Goal: Task Accomplishment & Management: Manage account settings

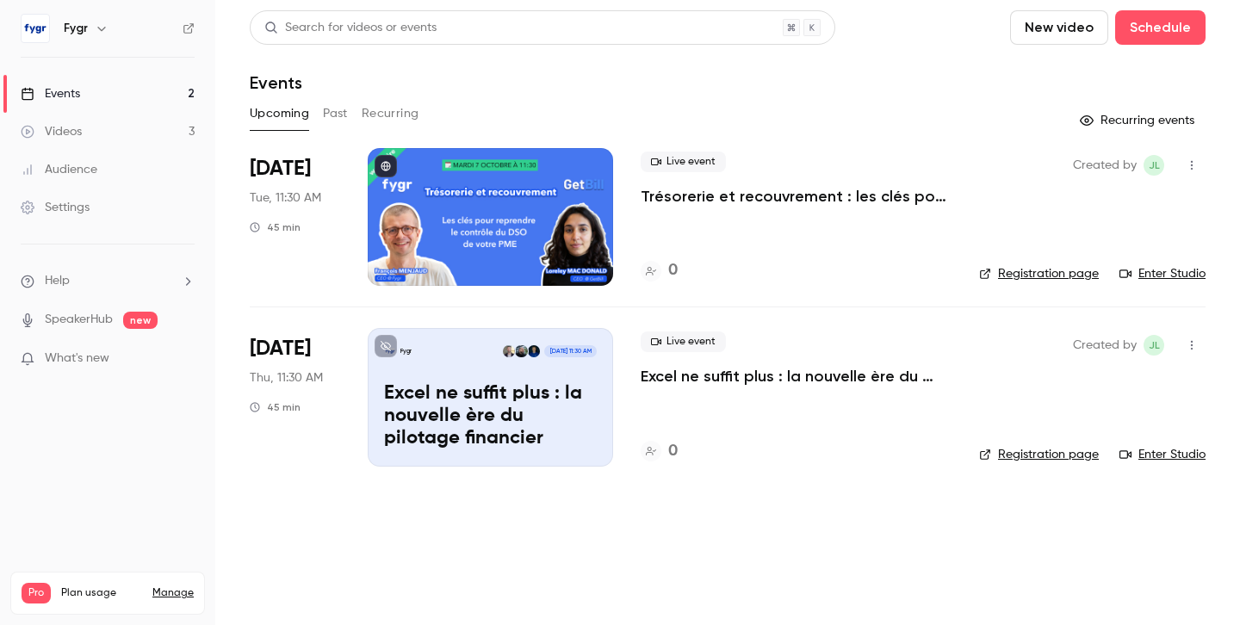
click at [714, 194] on p "Trésorerie et recouvrement : les clés pour reprendre le contrôle du DSO de votr…" at bounding box center [795, 196] width 311 height 21
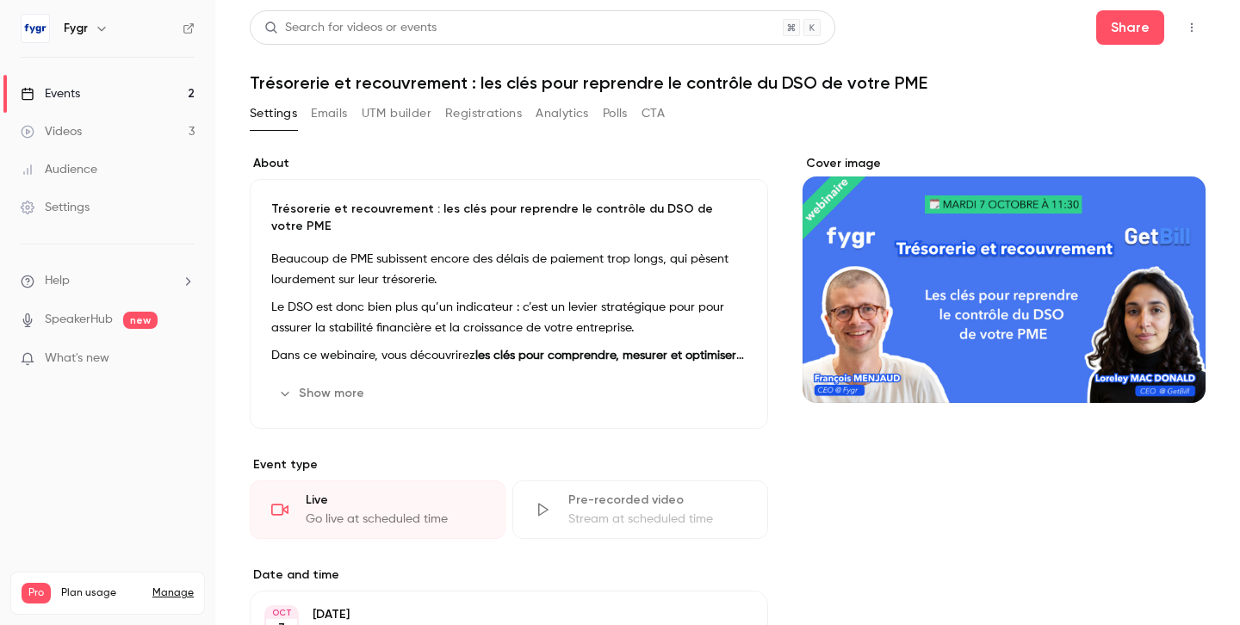
click at [488, 108] on button "Registrations" at bounding box center [483, 114] width 77 height 28
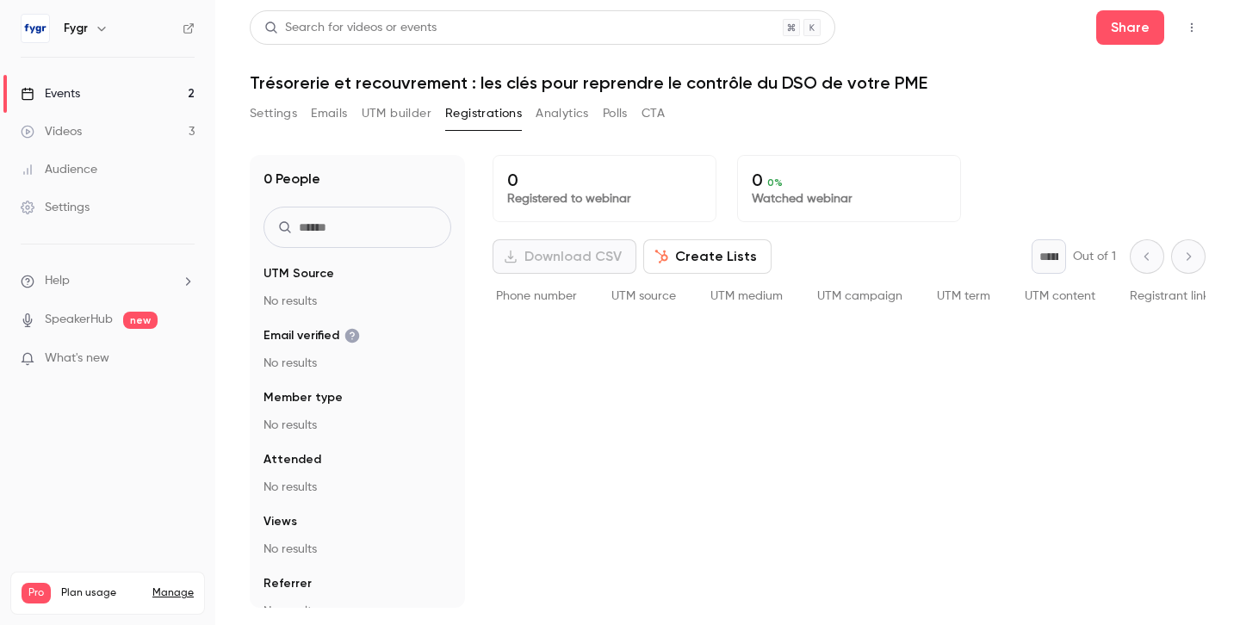
scroll to position [0, 829]
click at [75, 128] on div "Videos" at bounding box center [51, 131] width 61 height 17
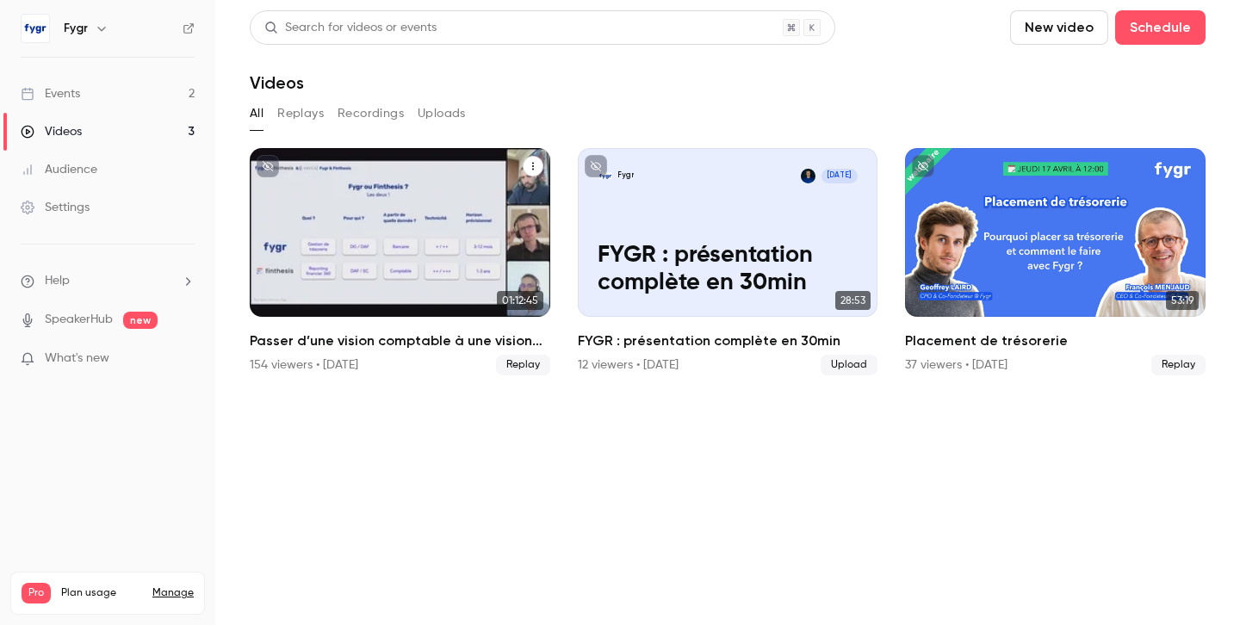
click at [455, 252] on div "Passer d’une vision comptable à une vision cash de son entreprise" at bounding box center [400, 232] width 300 height 169
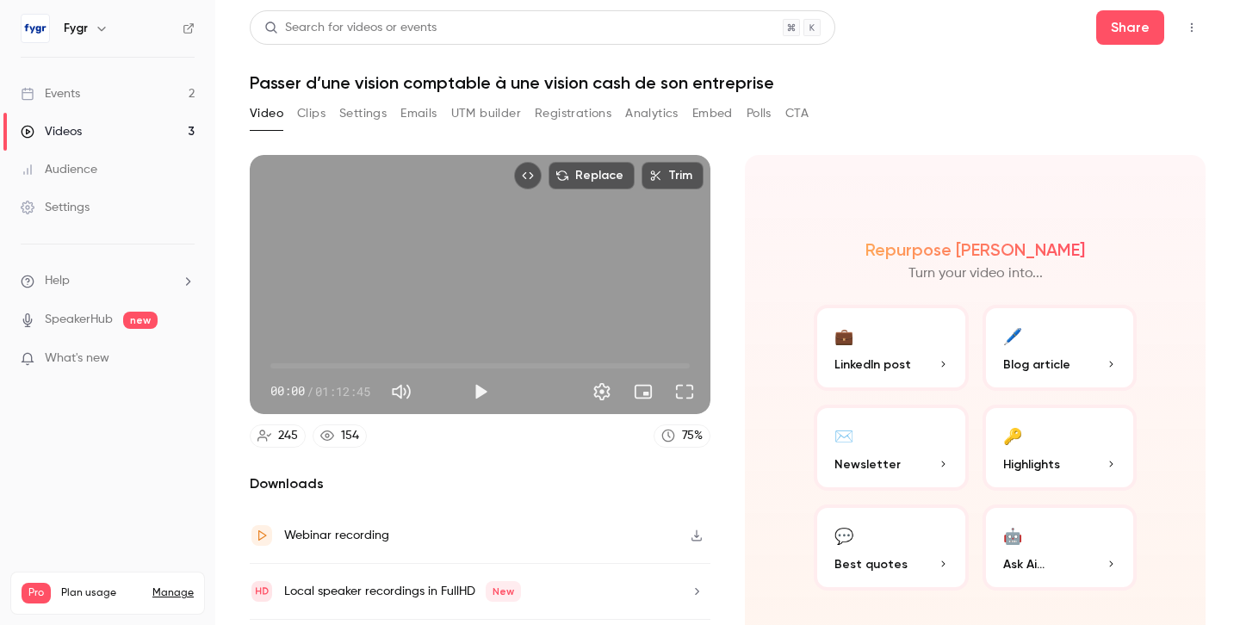
click at [579, 108] on button "Registrations" at bounding box center [573, 114] width 77 height 28
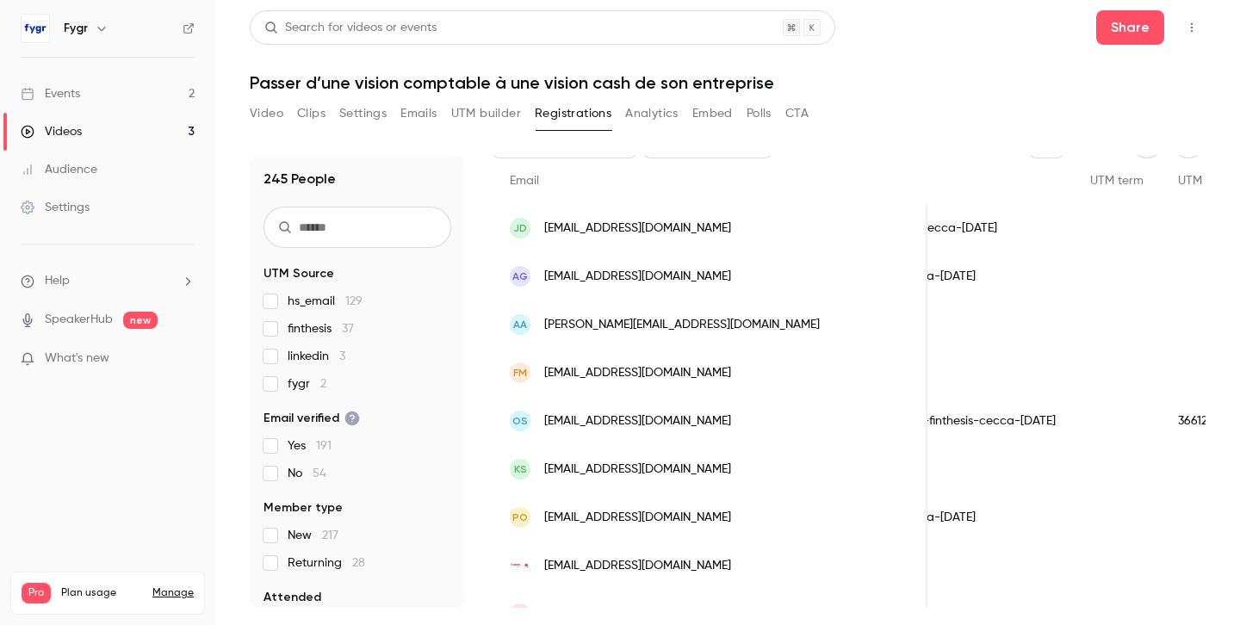
scroll to position [0, 1699]
drag, startPoint x: 1005, startPoint y: 419, endPoint x: 1066, endPoint y: 417, distance: 60.3
click at [1130, 417] on div "366123314" at bounding box center [1182, 421] width 105 height 48
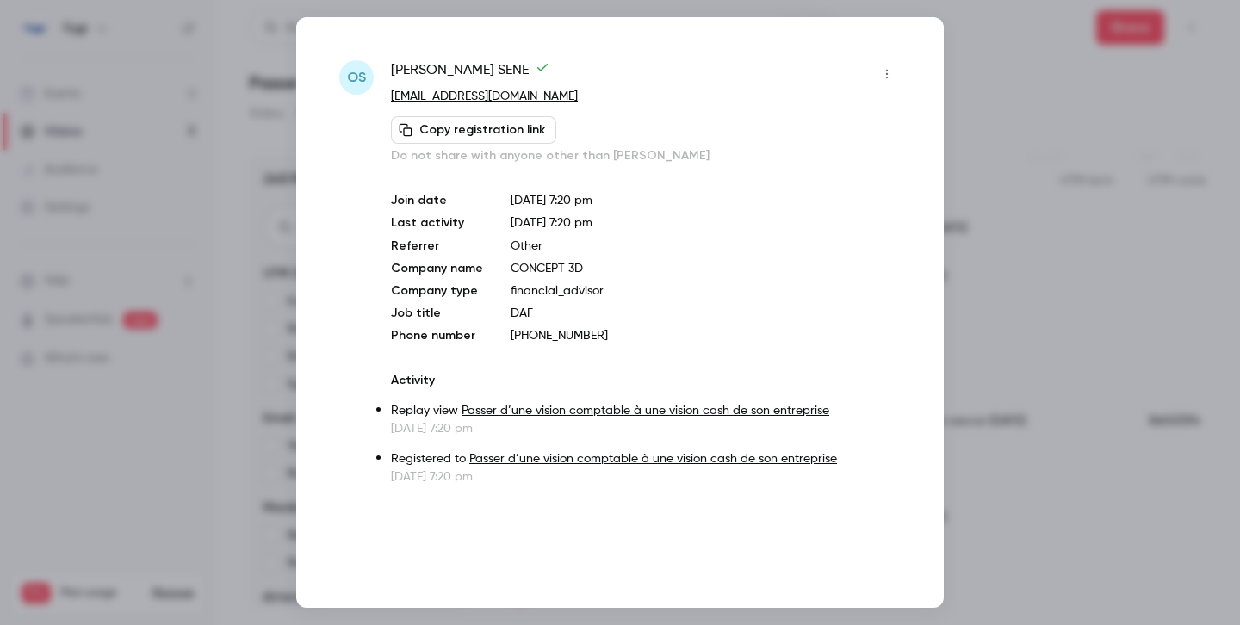
click at [1061, 147] on div at bounding box center [620, 312] width 1240 height 625
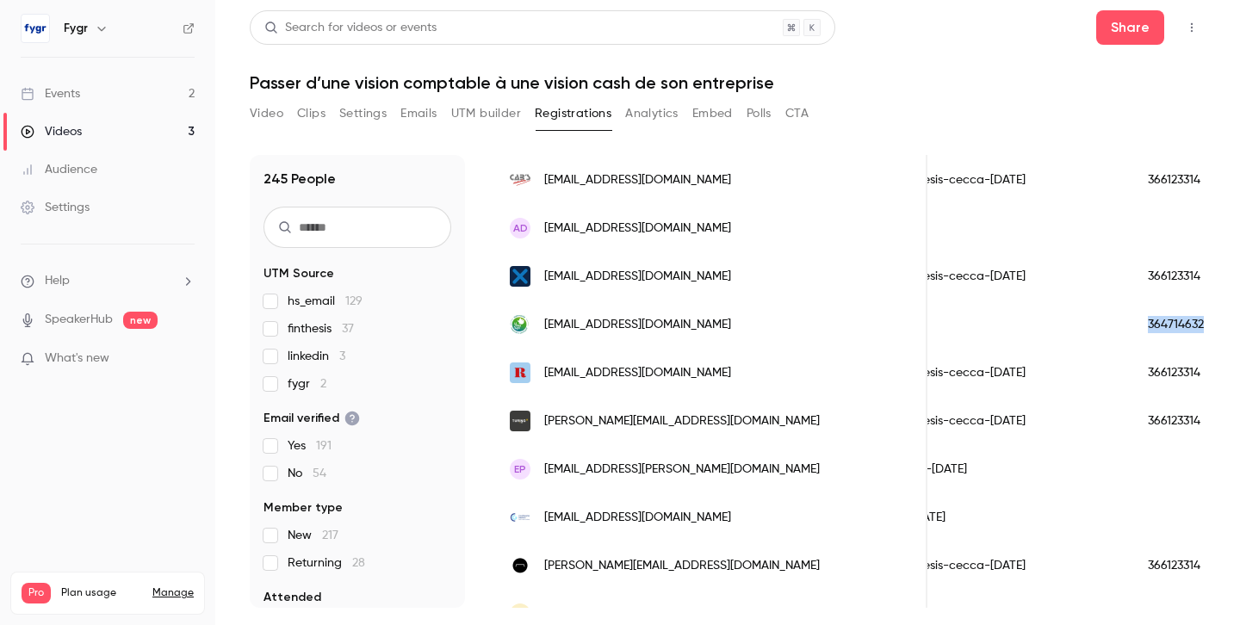
drag, startPoint x: 1006, startPoint y: 324, endPoint x: 1080, endPoint y: 323, distance: 74.0
click at [1130, 323] on div "364714632" at bounding box center [1182, 324] width 105 height 48
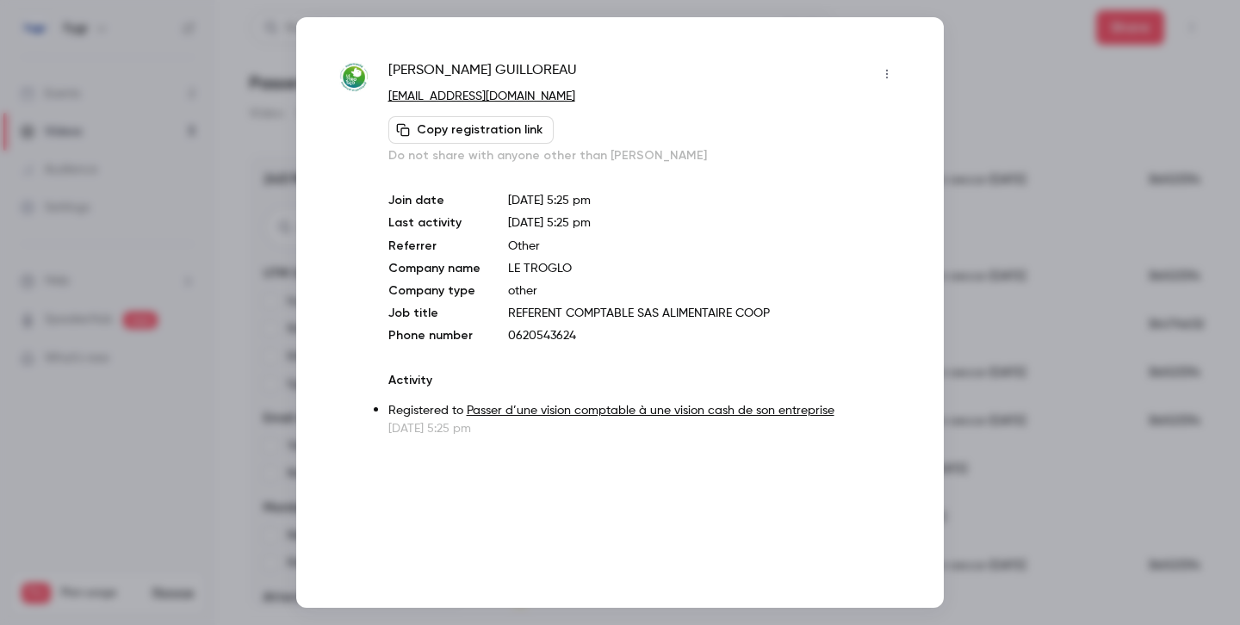
click at [994, 109] on div at bounding box center [620, 312] width 1240 height 625
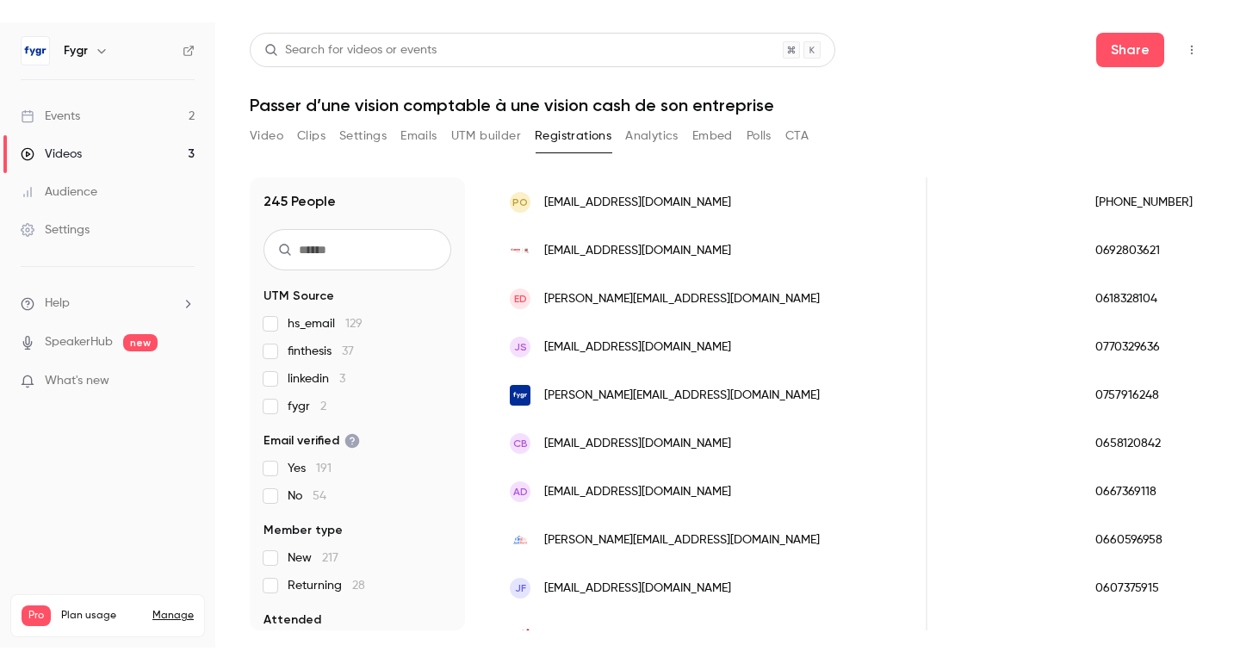
scroll to position [0, 0]
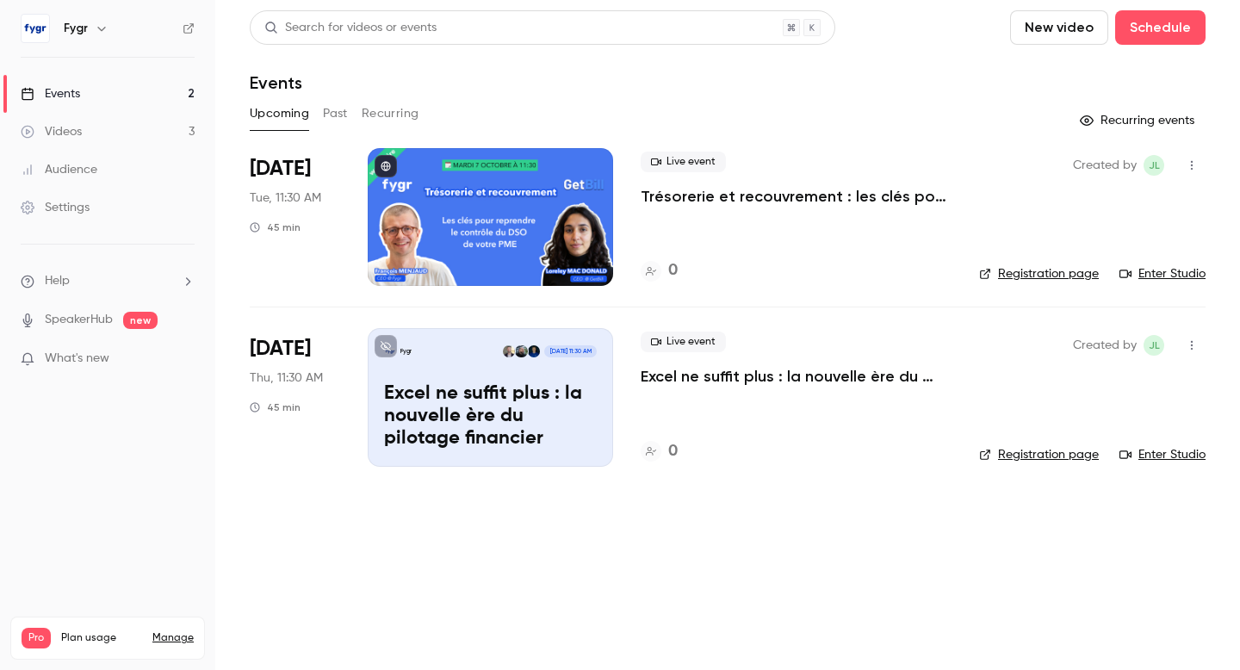
click at [740, 201] on p "Trésorerie et recouvrement : les clés pour reprendre le contrôle du DSO de votr…" at bounding box center [795, 196] width 311 height 21
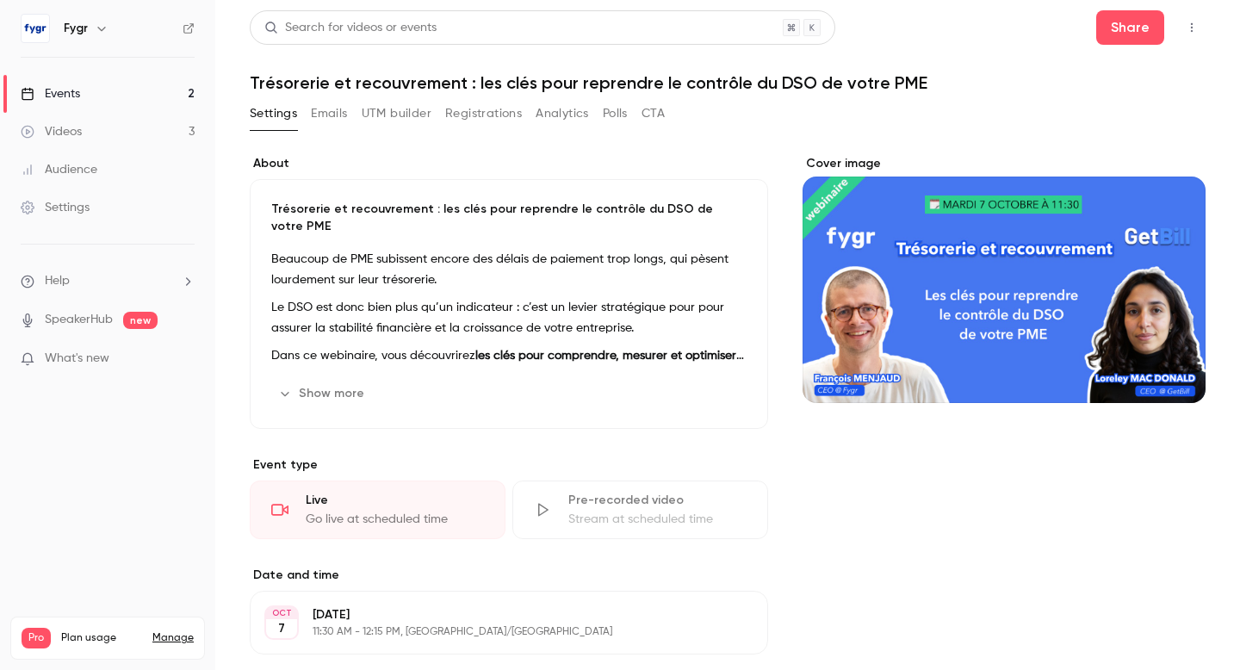
click at [77, 202] on div "Settings" at bounding box center [55, 207] width 69 height 17
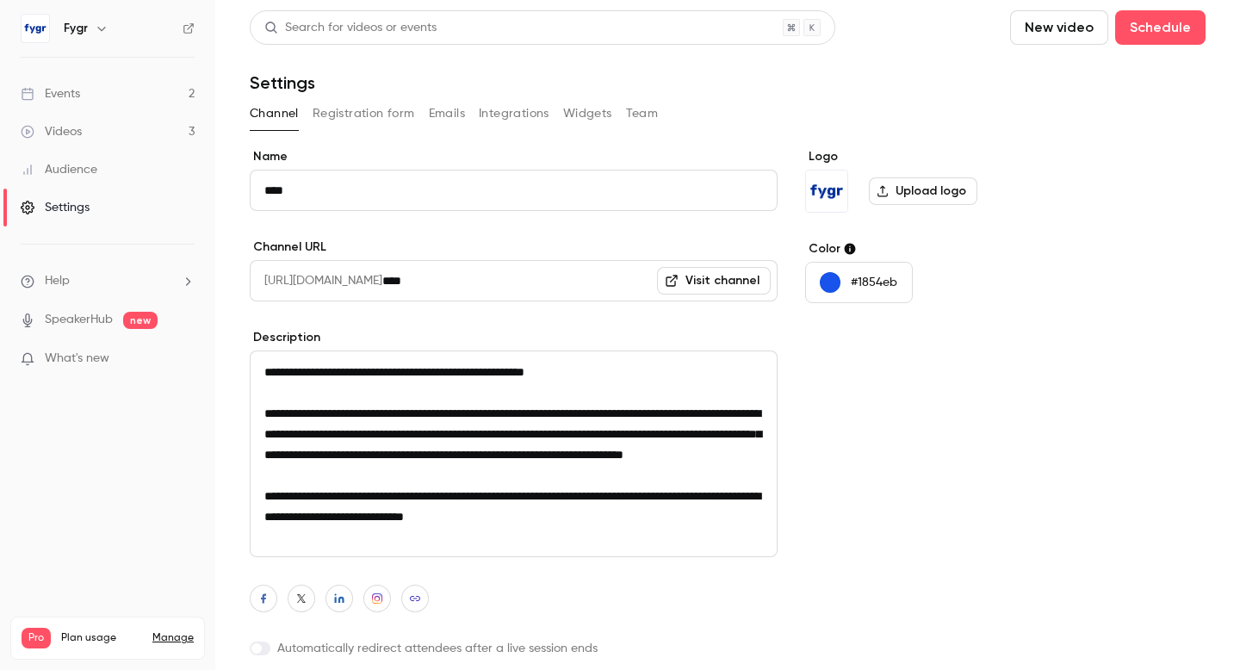
click at [391, 114] on button "Registration form" at bounding box center [363, 114] width 102 height 28
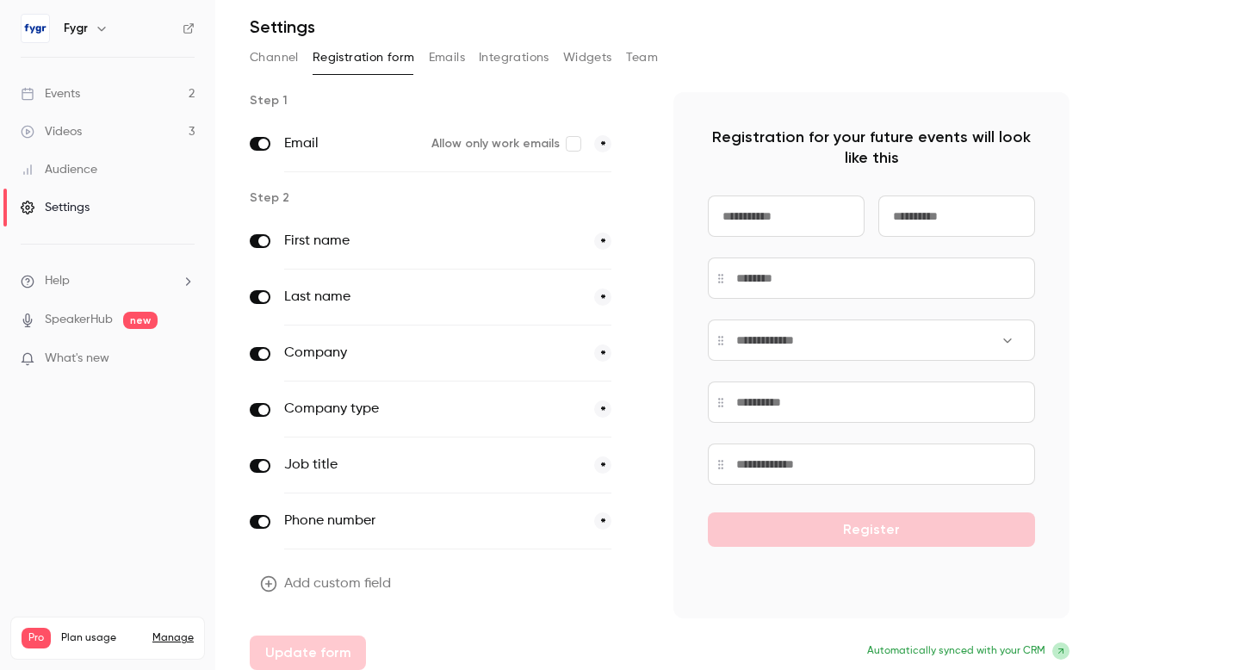
scroll to position [66, 0]
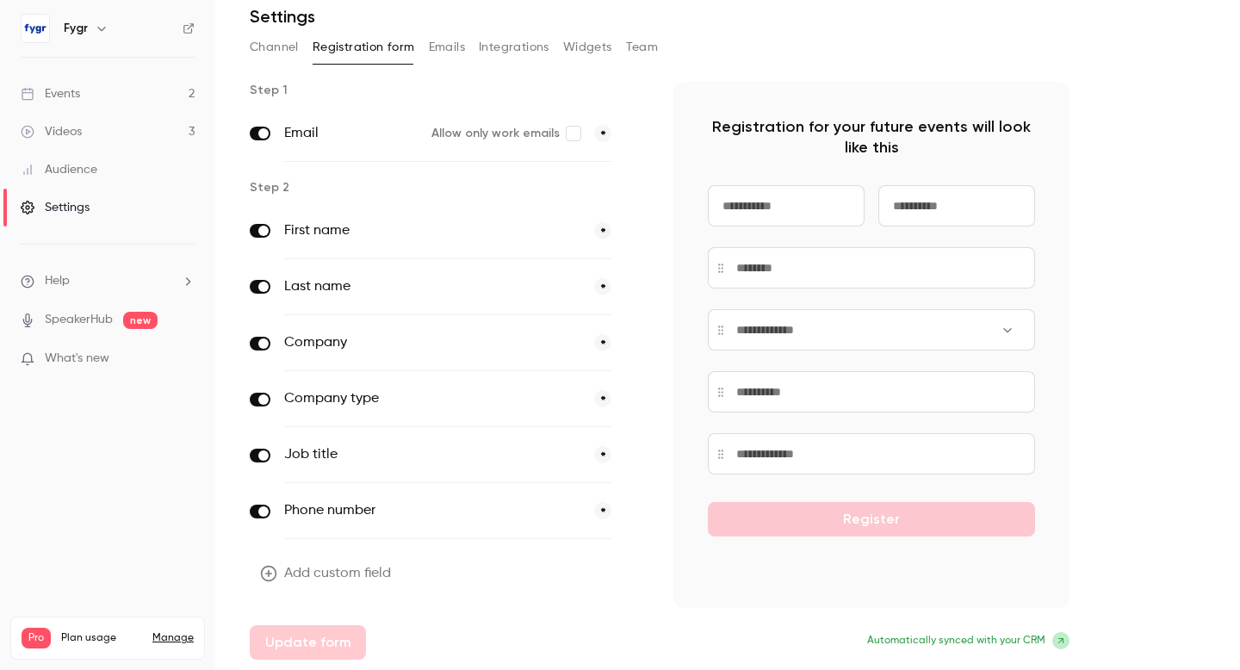
click at [498, 332] on label "Company" at bounding box center [432, 342] width 296 height 21
click at [637, 342] on icon "button" at bounding box center [635, 343] width 10 height 10
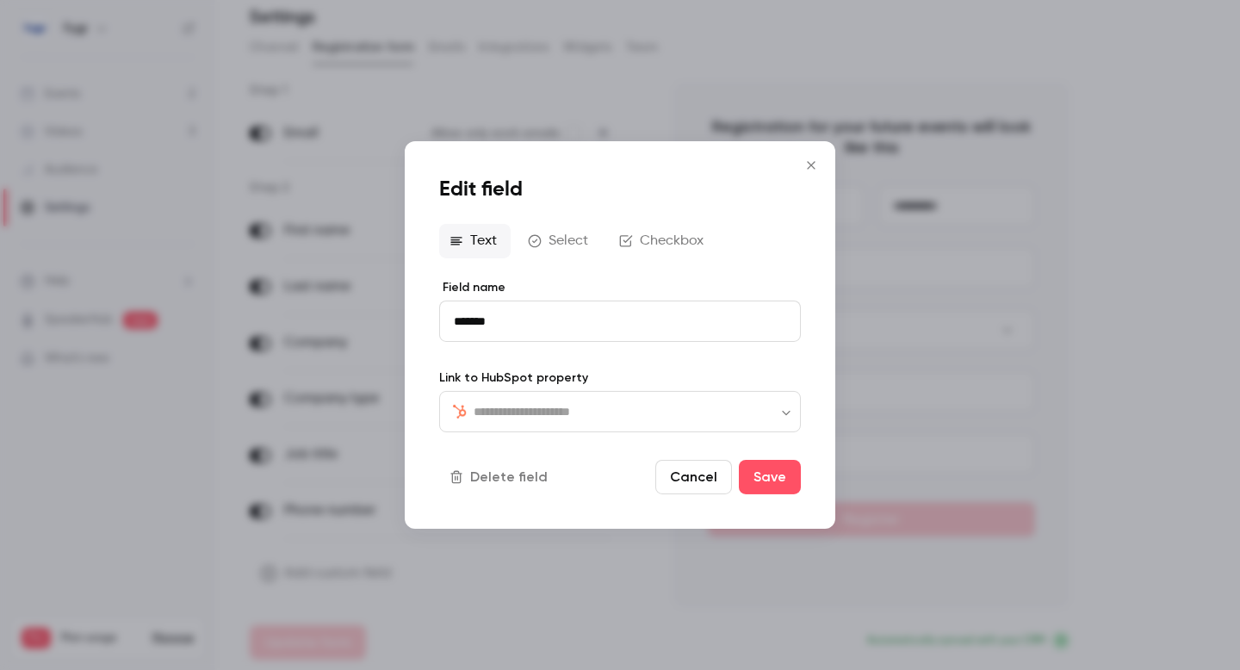
type input "**********"
click at [576, 244] on div "Text Select Checkbox" at bounding box center [620, 241] width 362 height 34
click at [810, 164] on icon "Close" at bounding box center [811, 165] width 8 height 8
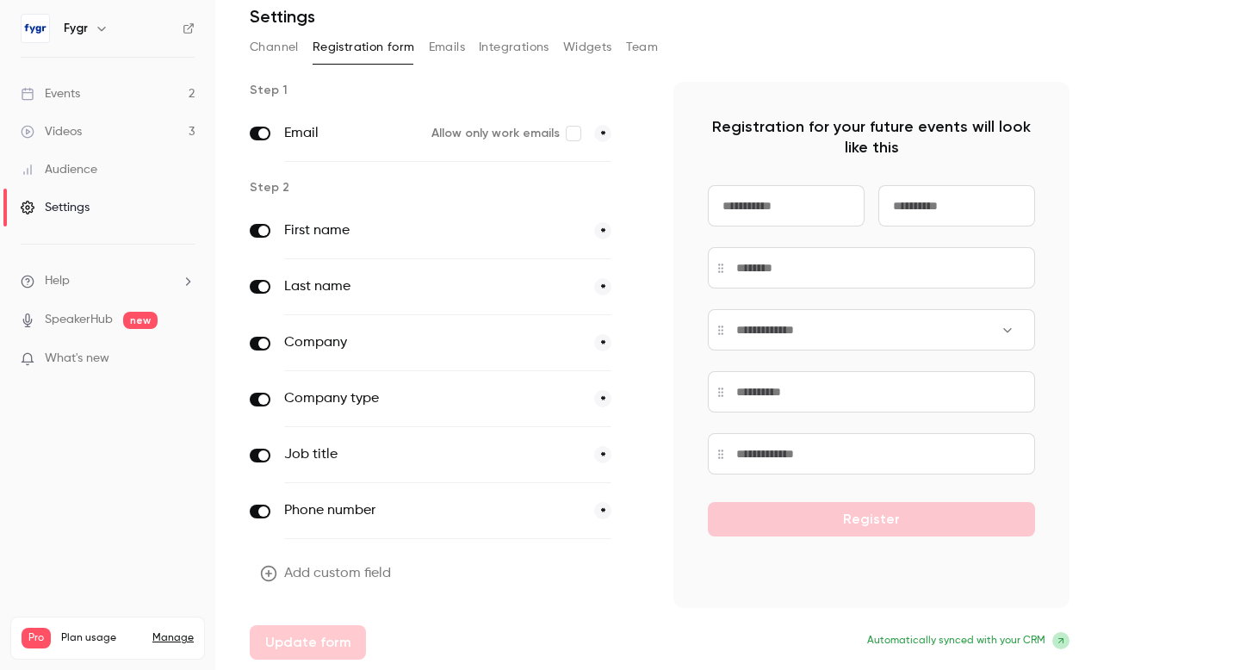
click at [1121, 367] on div "Step 1 Email Allow only work emails * Step 2 First name * Last name * Company *…" at bounding box center [728, 371] width 956 height 578
click at [770, 578] on div "Registration for your future events will look like this Register" at bounding box center [871, 345] width 396 height 526
